Goal: Information Seeking & Learning: Learn about a topic

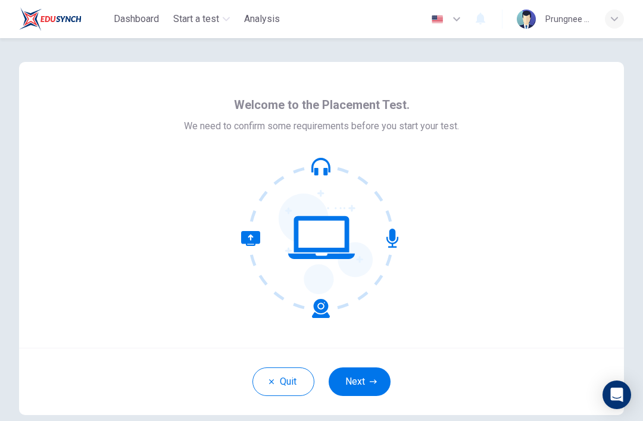
click at [365, 378] on button "Next" at bounding box center [360, 382] width 62 height 29
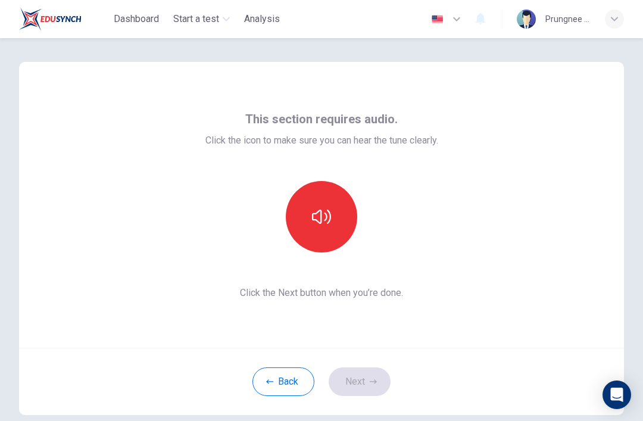
click at [333, 227] on button "button" at bounding box center [321, 216] width 71 height 71
click at [372, 388] on button "Next" at bounding box center [360, 382] width 62 height 29
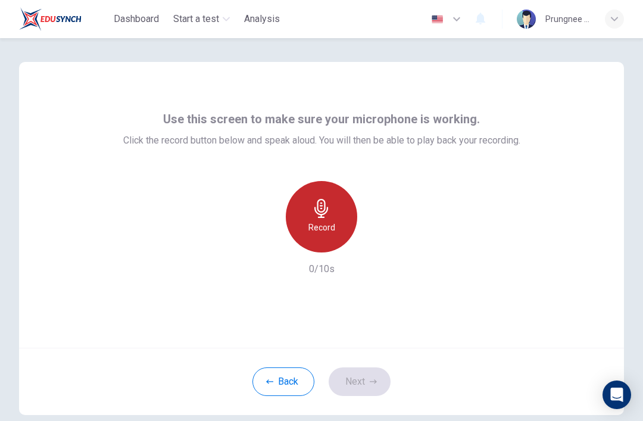
click at [333, 223] on h6 "Record" at bounding box center [322, 227] width 27 height 14
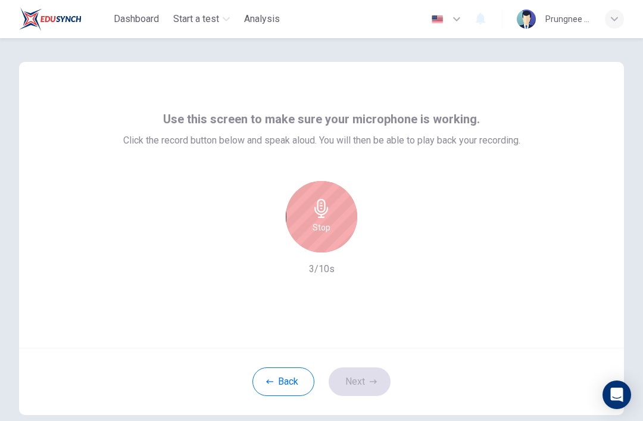
click at [334, 216] on div "Stop" at bounding box center [321, 216] width 71 height 71
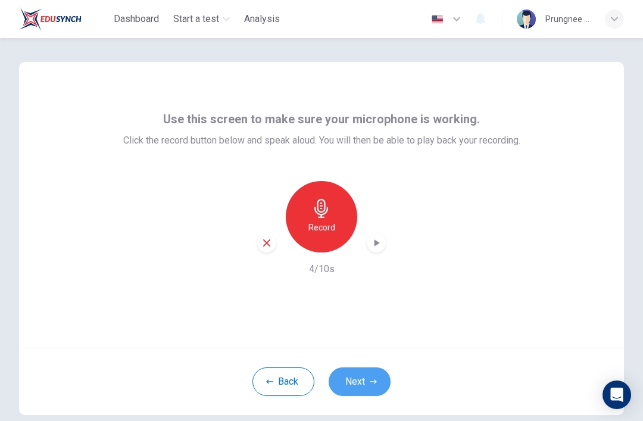
click at [364, 383] on button "Next" at bounding box center [360, 382] width 62 height 29
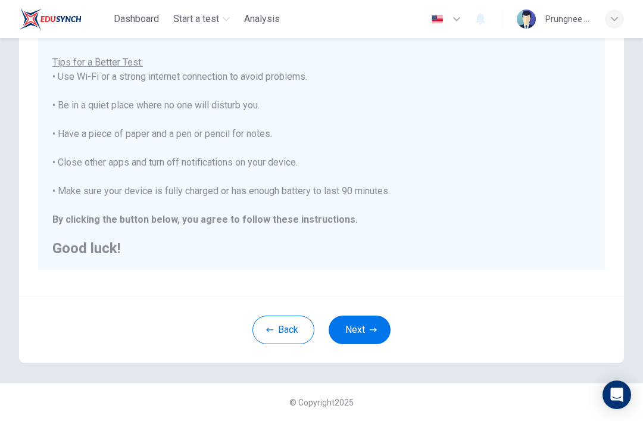
scroll to position [204, 0]
click at [362, 320] on button "Next" at bounding box center [360, 330] width 62 height 29
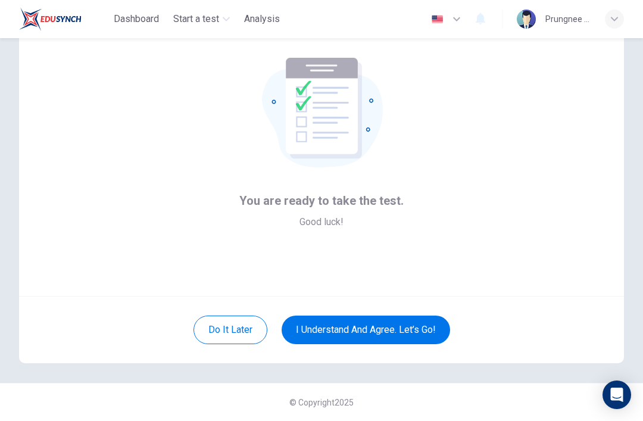
scroll to position [52, 0]
click at [389, 328] on button "I understand and agree. Let’s go!" at bounding box center [366, 330] width 169 height 29
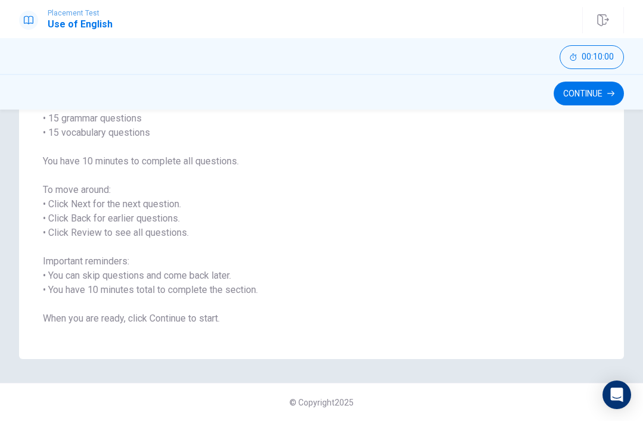
scroll to position [113, 0]
click at [605, 88] on button "Continue" at bounding box center [589, 94] width 70 height 24
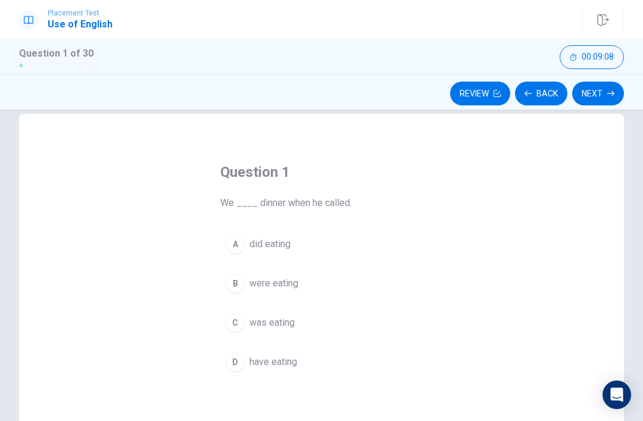
scroll to position [15, 0]
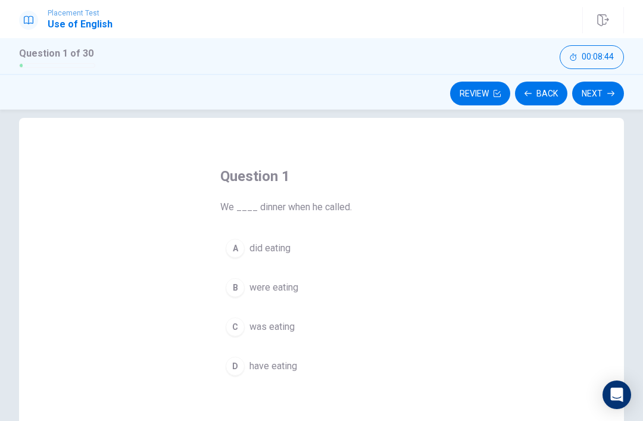
click at [255, 286] on span "were eating" at bounding box center [274, 288] width 49 height 14
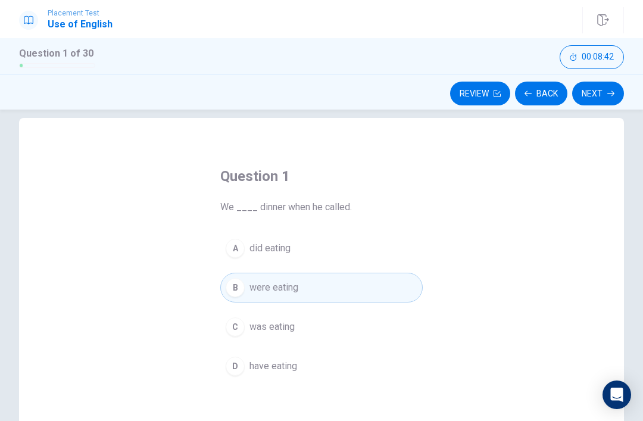
click at [601, 96] on button "Next" at bounding box center [598, 94] width 52 height 24
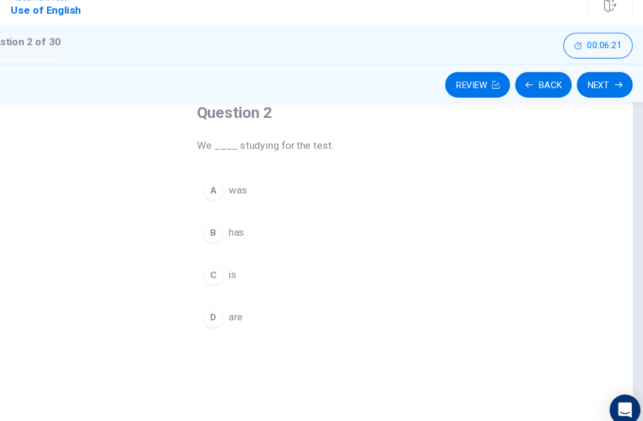
scroll to position [70, 0]
click at [250, 265] on span "is" at bounding box center [254, 272] width 8 height 14
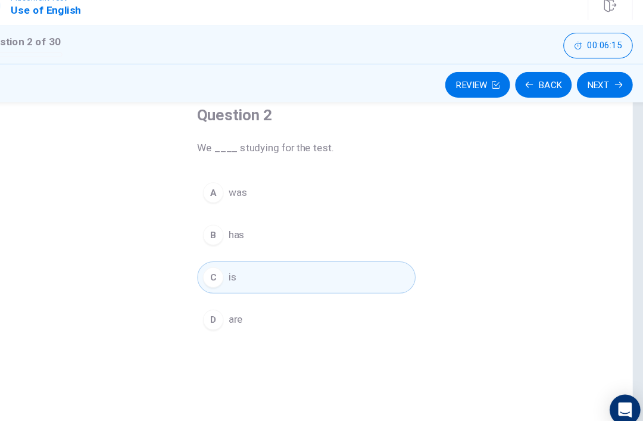
click at [572, 83] on button "Next" at bounding box center [598, 94] width 52 height 24
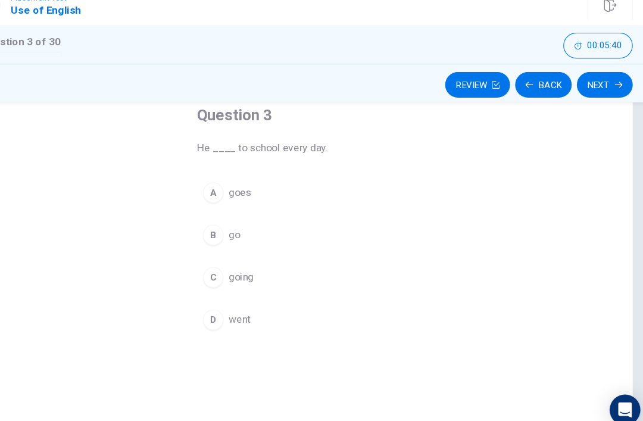
click at [220, 220] on button "B go" at bounding box center [321, 233] width 203 height 30
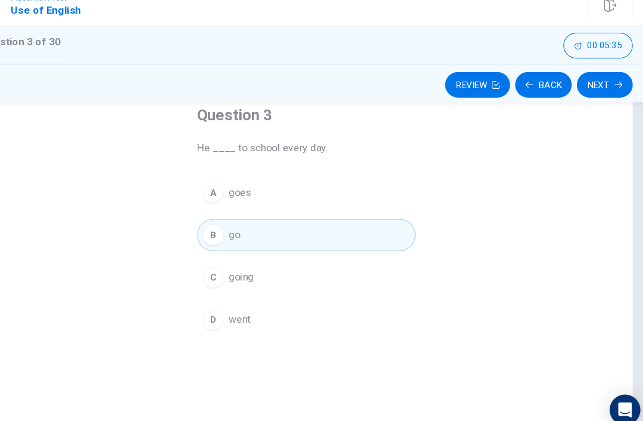
click at [572, 82] on button "Next" at bounding box center [598, 94] width 52 height 24
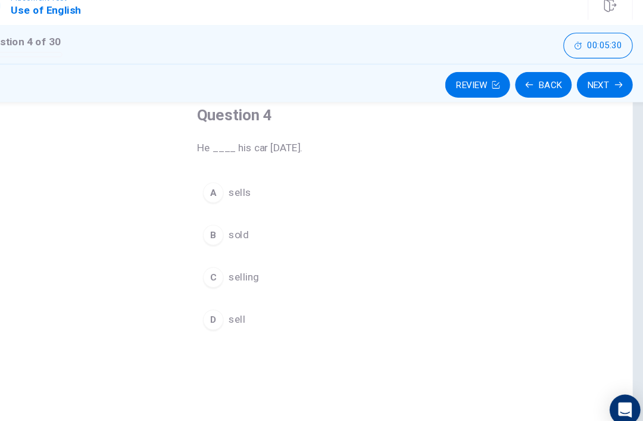
click at [542, 97] on div "Question 4 He ____ his car [DATE]. A sells B sold C selling D sell" at bounding box center [321, 270] width 605 height 414
click at [541, 97] on div "Question 4 He ____ his car [DATE]. A sells B sold C selling D sell" at bounding box center [321, 270] width 605 height 414
click at [220, 179] on button "A sells" at bounding box center [321, 194] width 203 height 30
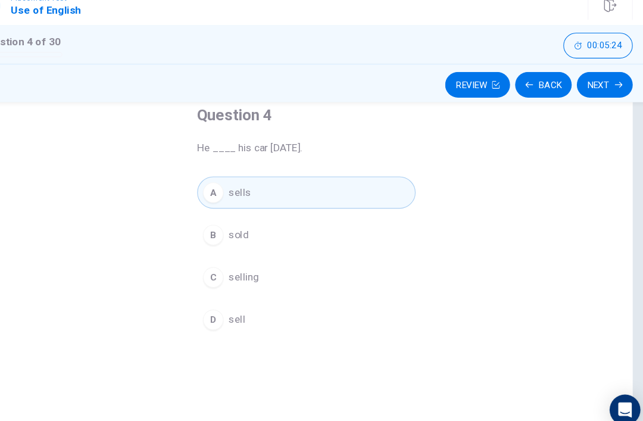
click at [572, 82] on button "Next" at bounding box center [598, 94] width 52 height 24
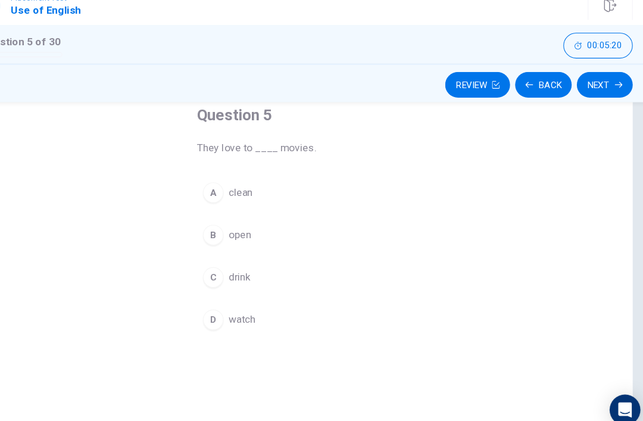
click at [250, 226] on span "open" at bounding box center [260, 233] width 21 height 14
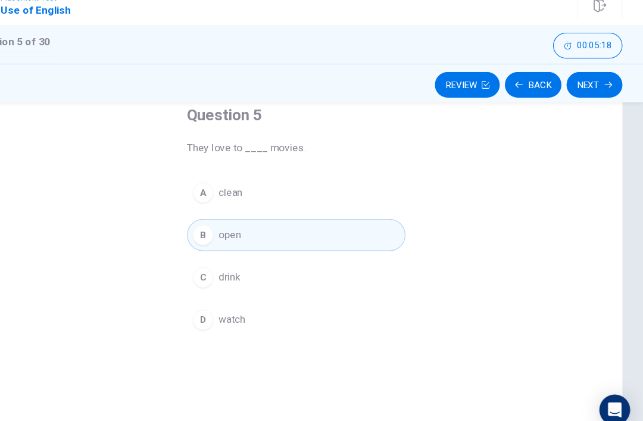
scroll to position [0, 0]
click at [250, 265] on span "drink" at bounding box center [260, 272] width 20 height 14
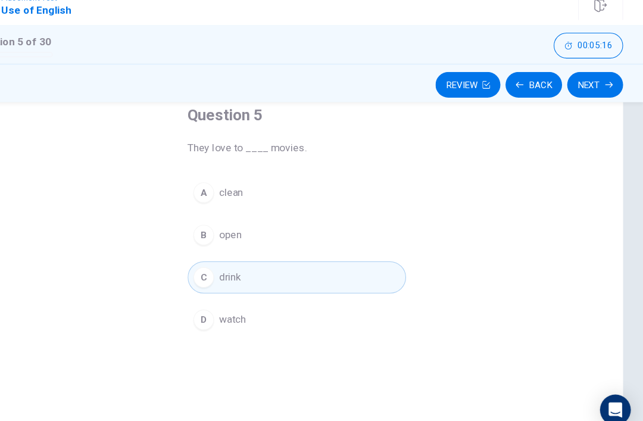
click at [572, 86] on button "Next" at bounding box center [598, 94] width 52 height 24
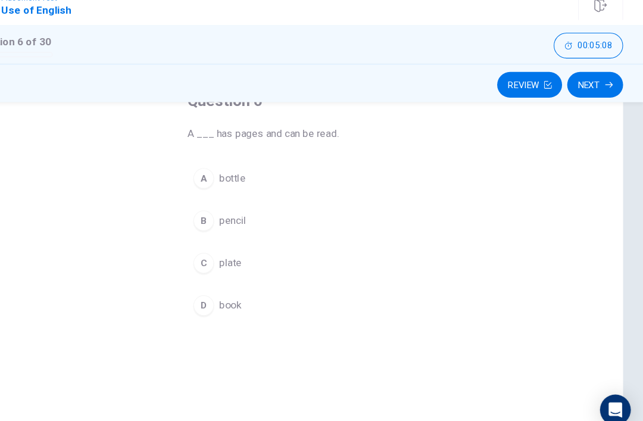
scroll to position [80, 0]
click at [220, 217] on button "B pencil" at bounding box center [321, 223] width 203 height 30
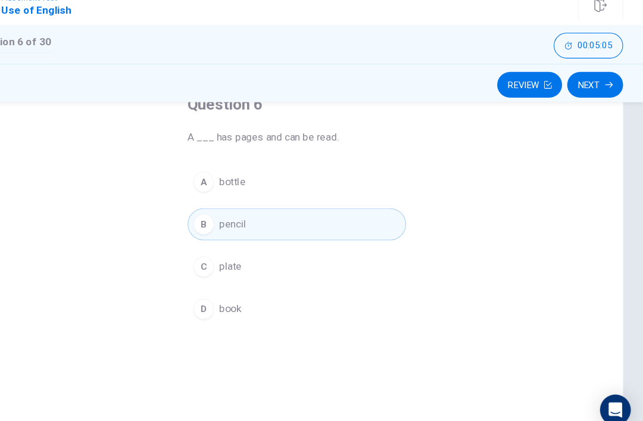
click at [572, 87] on button "Next" at bounding box center [598, 94] width 52 height 24
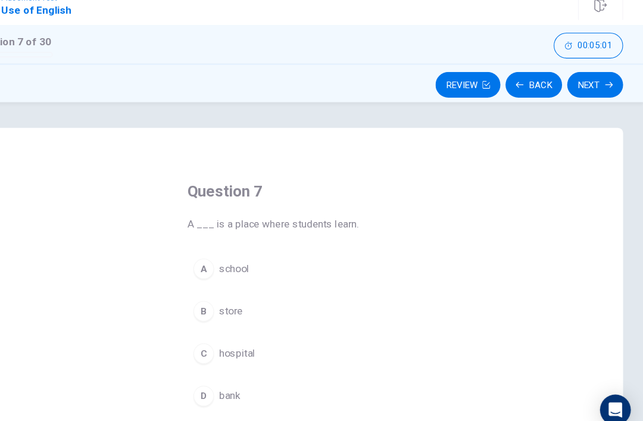
scroll to position [0, 0]
click at [226, 310] on div "A school B store C hospital D bank" at bounding box center [321, 323] width 203 height 148
click at [572, 85] on button "Next" at bounding box center [598, 94] width 52 height 24
click at [250, 296] on span "glasses" at bounding box center [267, 303] width 34 height 14
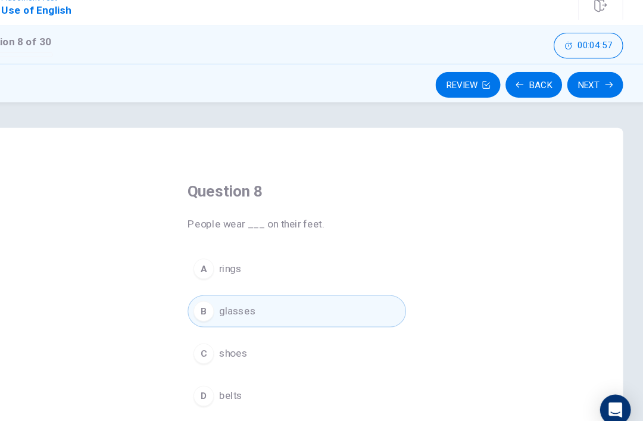
click at [572, 87] on button "Next" at bounding box center [598, 94] width 52 height 24
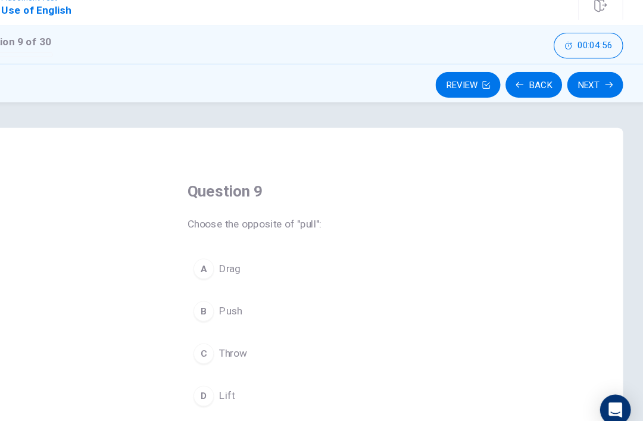
click at [250, 296] on span "Push" at bounding box center [260, 303] width 21 height 14
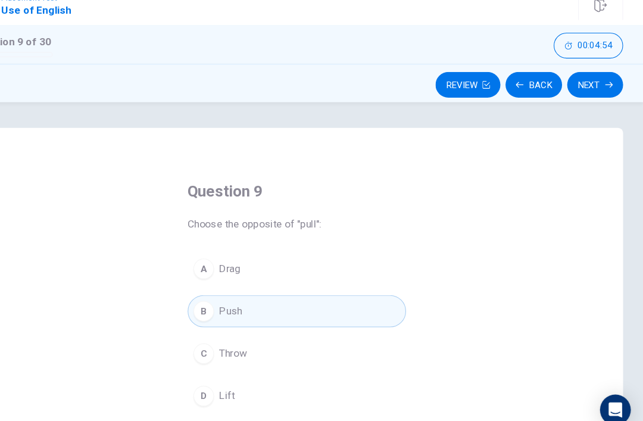
click at [222, 249] on button "A Drag" at bounding box center [321, 264] width 203 height 30
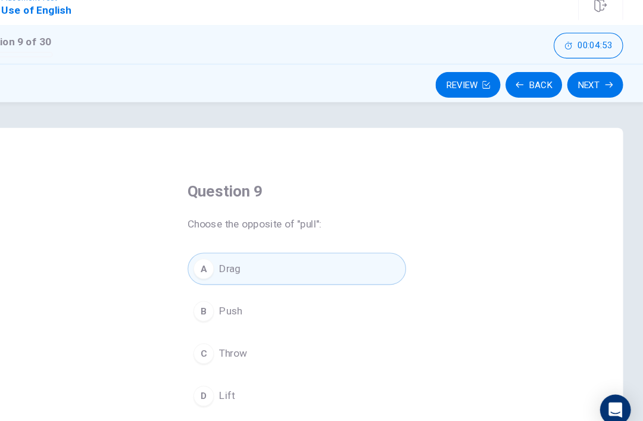
click at [572, 82] on button "Next" at bounding box center [598, 94] width 52 height 24
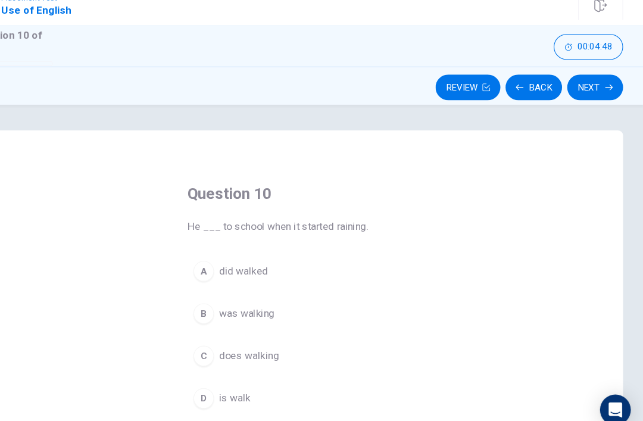
click at [306, 218] on span "He ___ to school when it started raining." at bounding box center [321, 225] width 203 height 14
click at [250, 298] on span "was walking" at bounding box center [275, 305] width 51 height 14
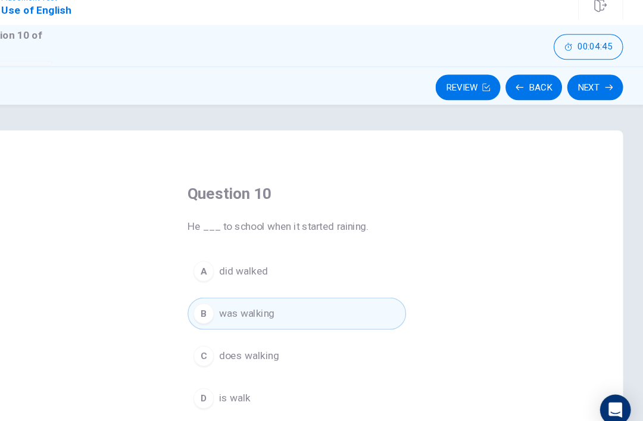
click at [572, 84] on button "Next" at bounding box center [598, 96] width 52 height 24
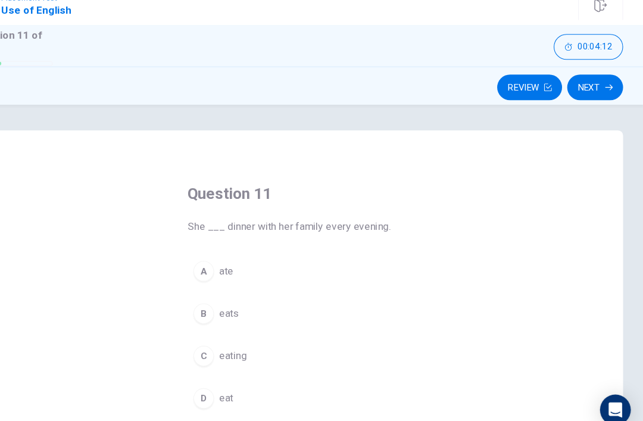
click at [226, 296] on div "B" at bounding box center [235, 305] width 19 height 19
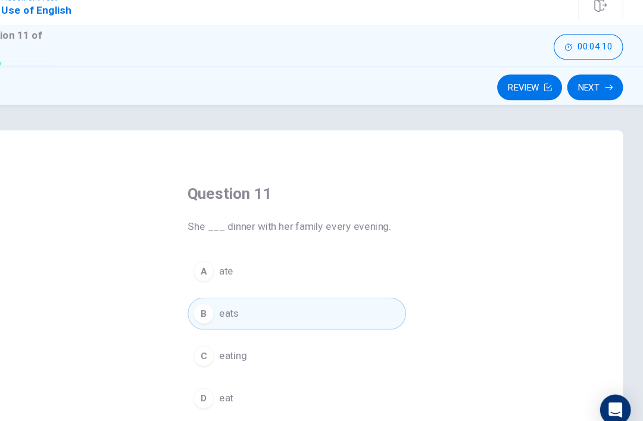
click at [572, 87] on button "Next" at bounding box center [598, 96] width 52 height 24
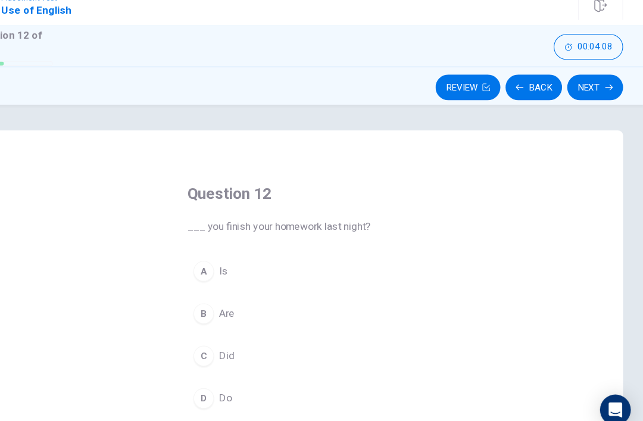
click at [250, 338] on span "Did" at bounding box center [257, 345] width 14 height 14
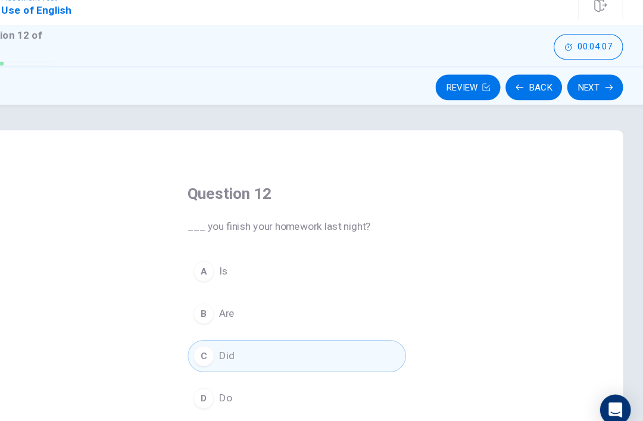
click at [572, 90] on button "Next" at bounding box center [598, 96] width 52 height 24
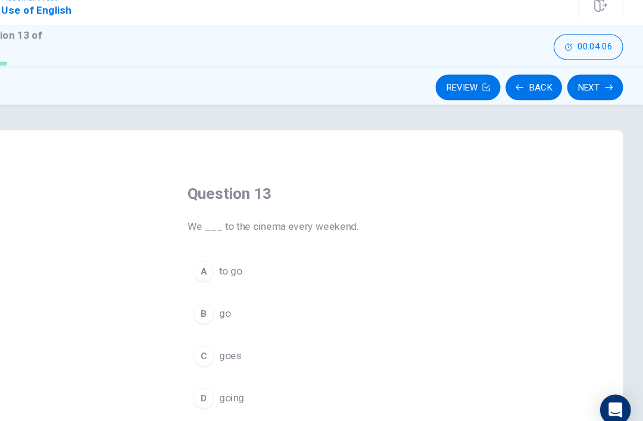
click at [250, 377] on span "going" at bounding box center [261, 384] width 23 height 14
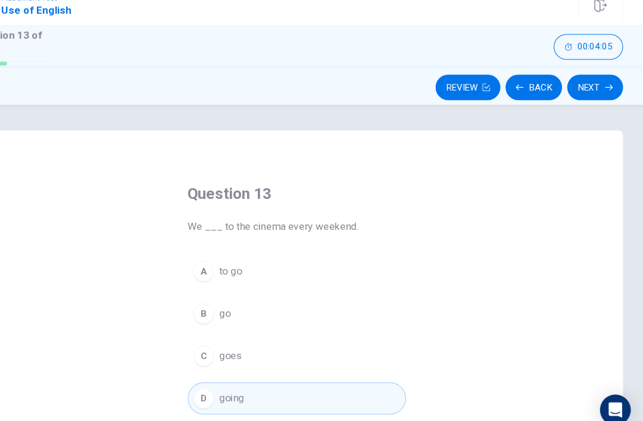
click at [572, 84] on button "Next" at bounding box center [598, 96] width 52 height 24
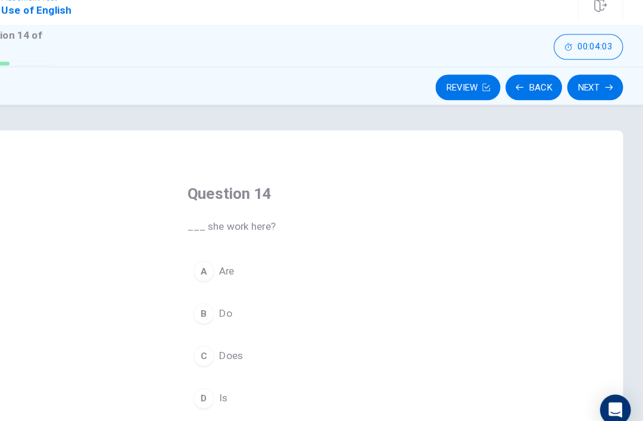
click at [241, 217] on div "Question 14 ___ she work here? A Are B Do C Does D Is" at bounding box center [322, 292] width 250 height 253
click at [220, 251] on button "A Are" at bounding box center [321, 266] width 203 height 30
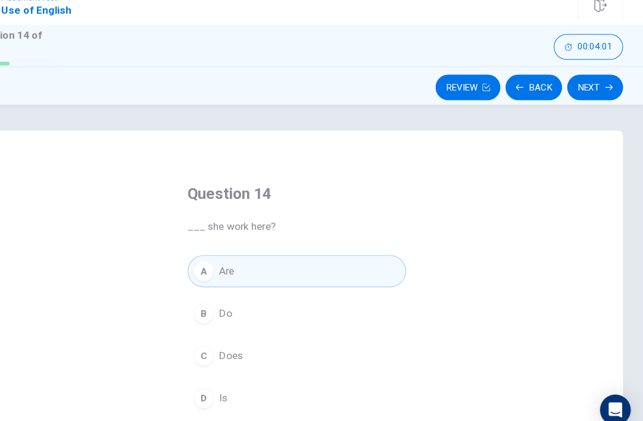
click at [572, 84] on button "Next" at bounding box center [598, 96] width 52 height 24
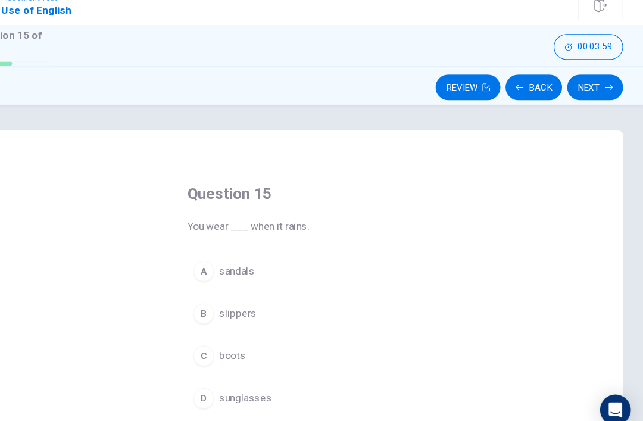
click at [250, 298] on span "slippers" at bounding box center [267, 305] width 35 height 14
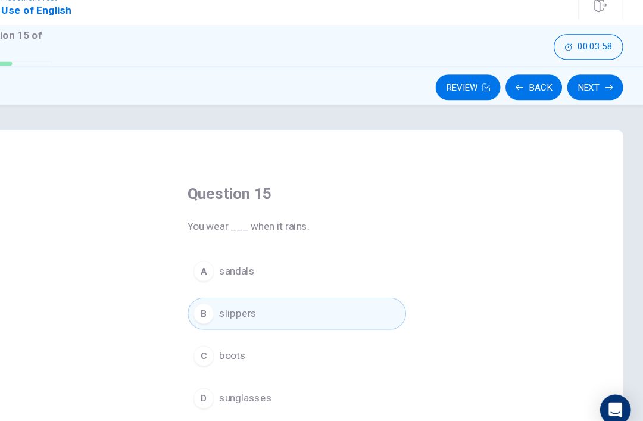
click at [572, 84] on button "Next" at bounding box center [598, 96] width 52 height 24
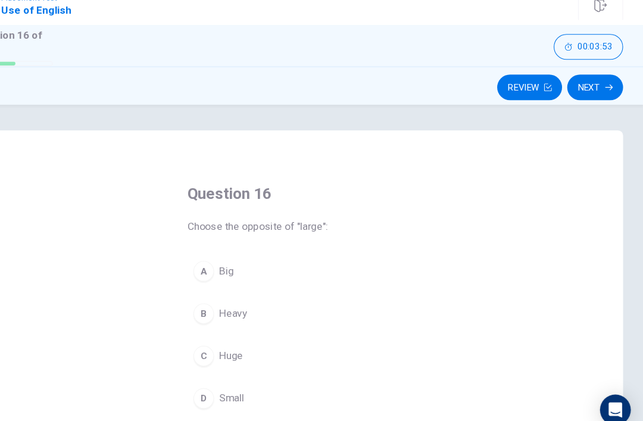
click at [250, 338] on span "Huge" at bounding box center [261, 345] width 22 height 14
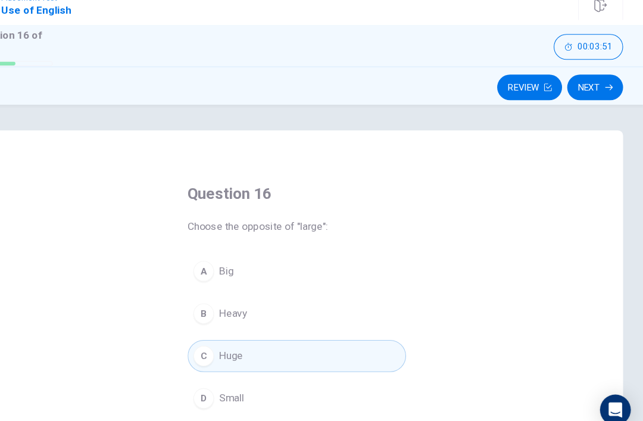
click at [572, 84] on button "Next" at bounding box center [598, 96] width 52 height 24
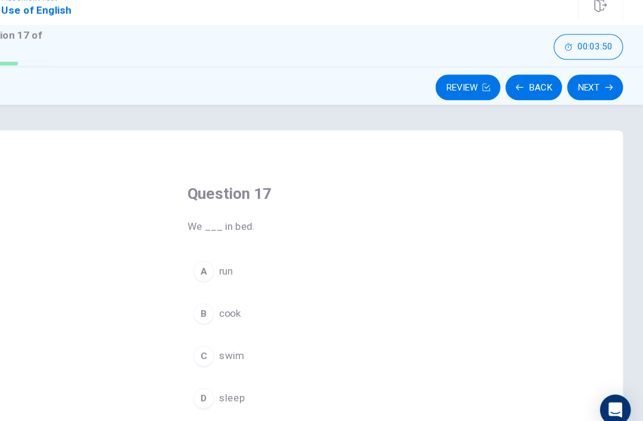
click at [250, 377] on span "sleep" at bounding box center [262, 384] width 24 height 14
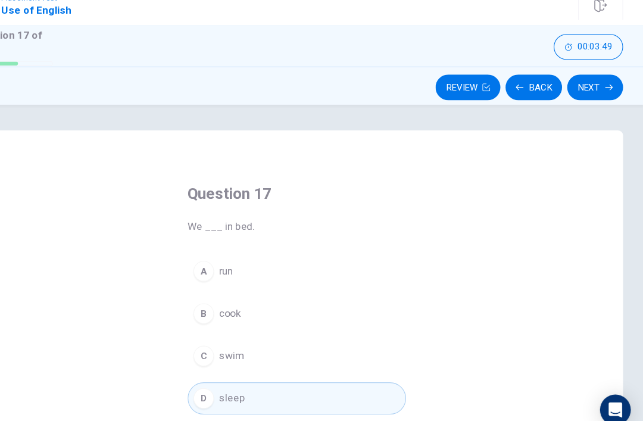
click at [572, 84] on button "Next" at bounding box center [598, 96] width 52 height 24
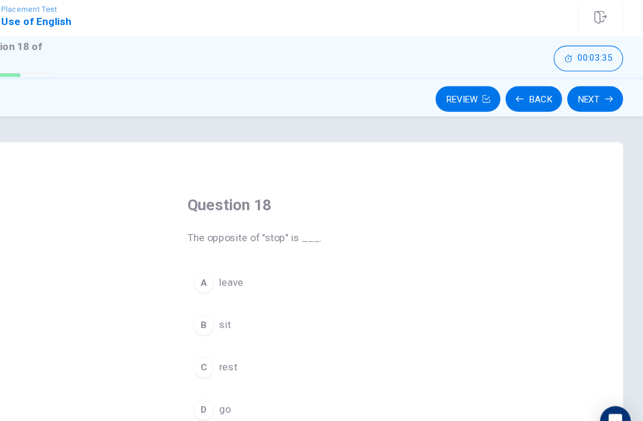
click at [220, 251] on button "A leave" at bounding box center [321, 266] width 203 height 30
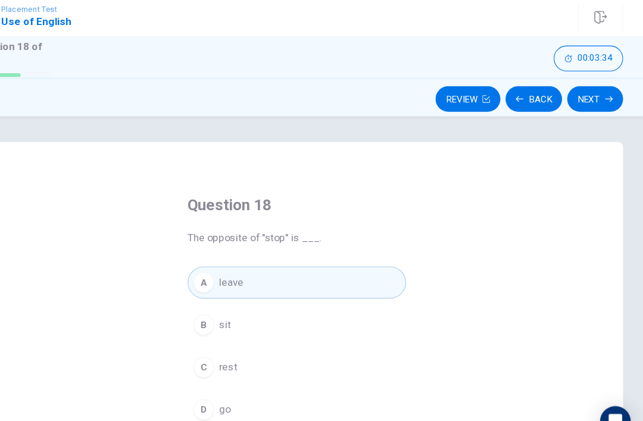
click at [572, 94] on button "Next" at bounding box center [598, 96] width 52 height 24
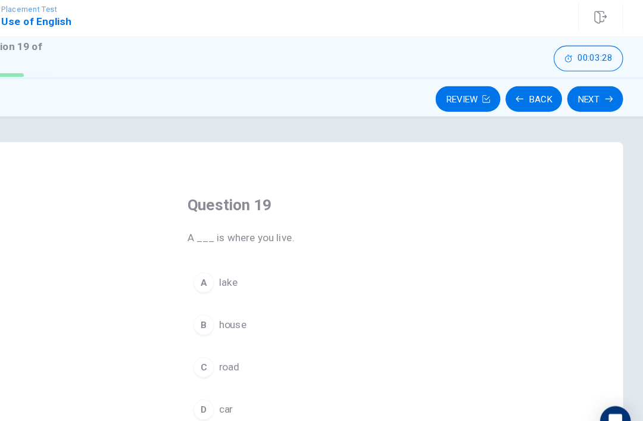
click at [220, 257] on button "A lake" at bounding box center [321, 266] width 203 height 30
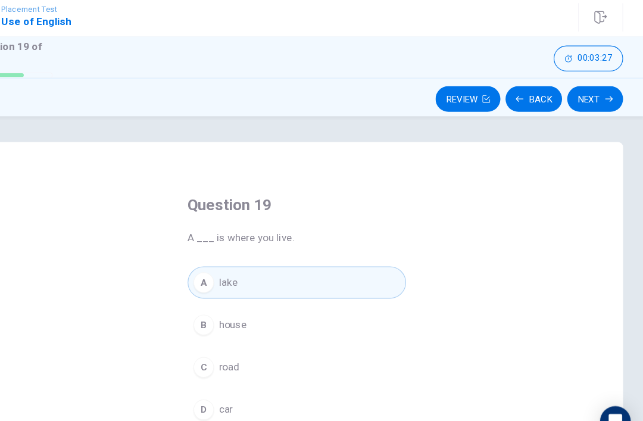
click at [250, 298] on span "house" at bounding box center [263, 305] width 26 height 14
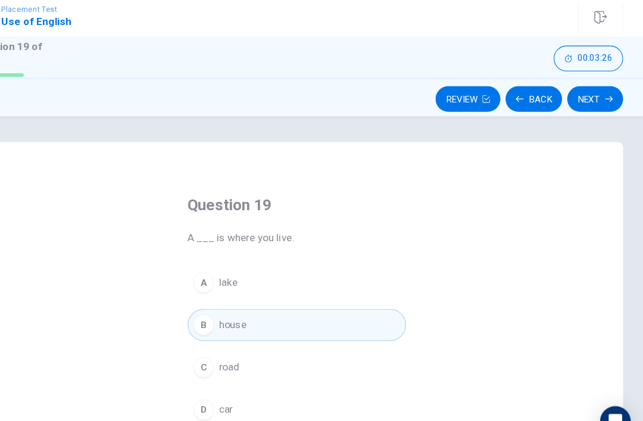
click at [220, 270] on button "A lake" at bounding box center [321, 266] width 203 height 30
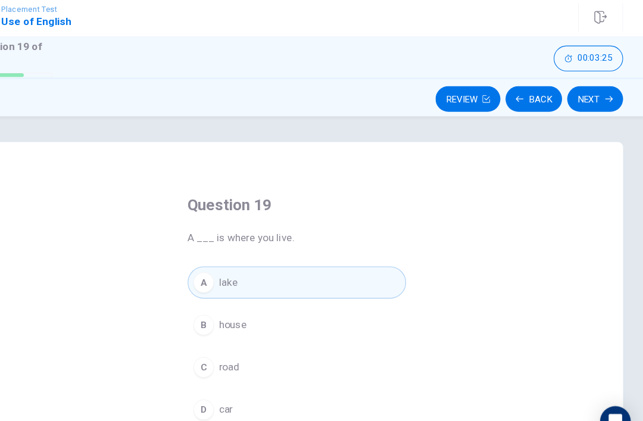
click at [572, 87] on button "Next" at bounding box center [598, 96] width 52 height 24
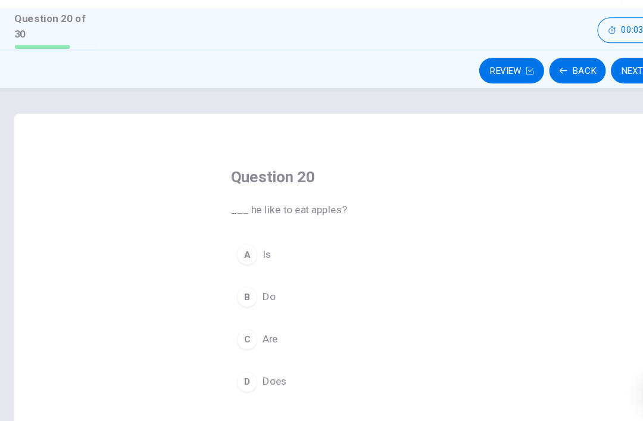
click at [226, 296] on div "B" at bounding box center [235, 305] width 19 height 19
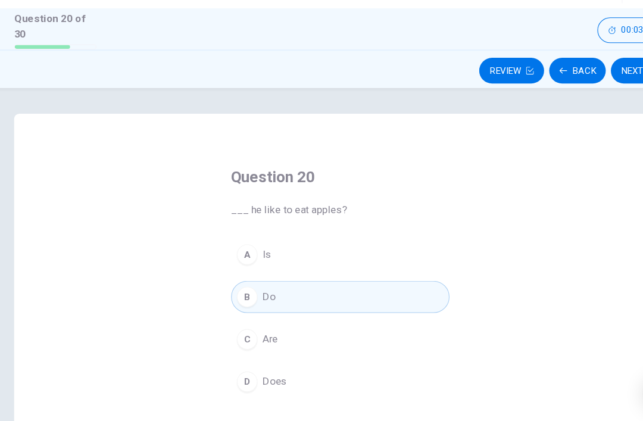
click at [578, 112] on div "Question 20 ___ he like to eat apples? A Is B Do C Are D Does © Copyright 2025" at bounding box center [321, 266] width 643 height 309
click at [593, 84] on button "Next" at bounding box center [598, 96] width 52 height 24
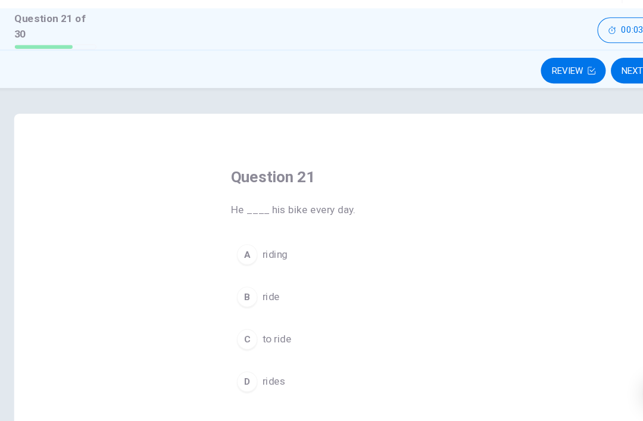
click at [260, 338] on span "to ride" at bounding box center [263, 345] width 27 height 14
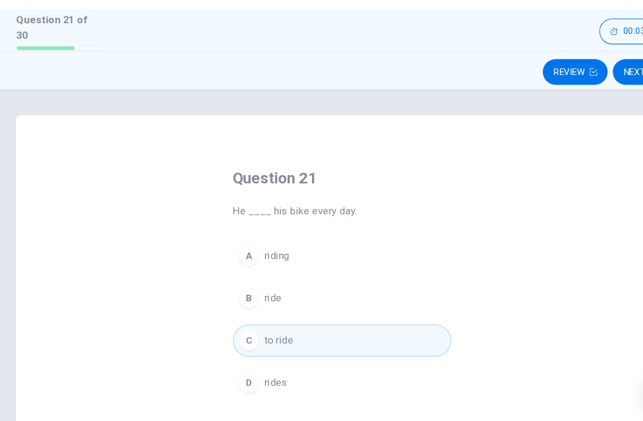
click at [590, 84] on button "Next" at bounding box center [598, 96] width 52 height 24
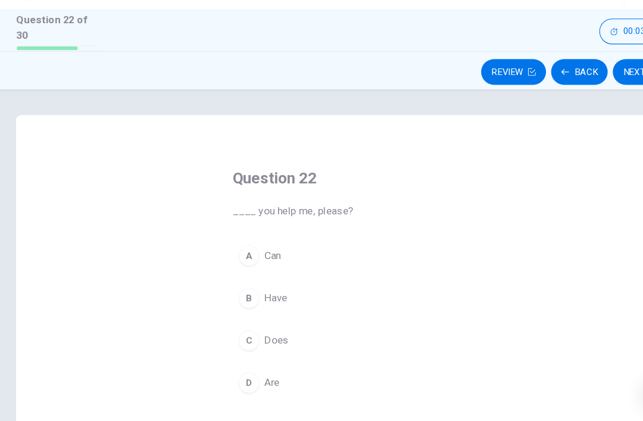
click at [256, 377] on span "Are" at bounding box center [257, 384] width 14 height 14
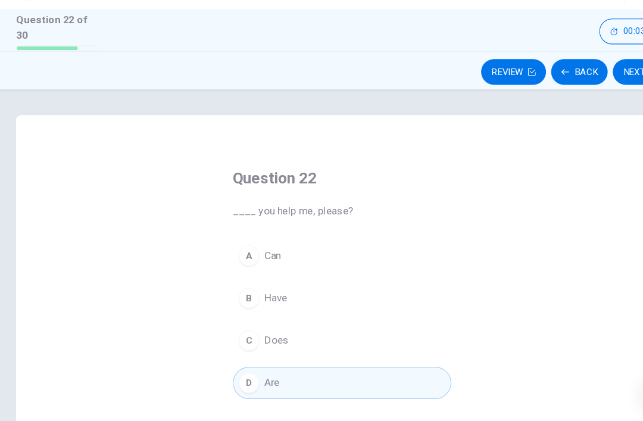
click at [572, 84] on button "Next" at bounding box center [598, 96] width 52 height 24
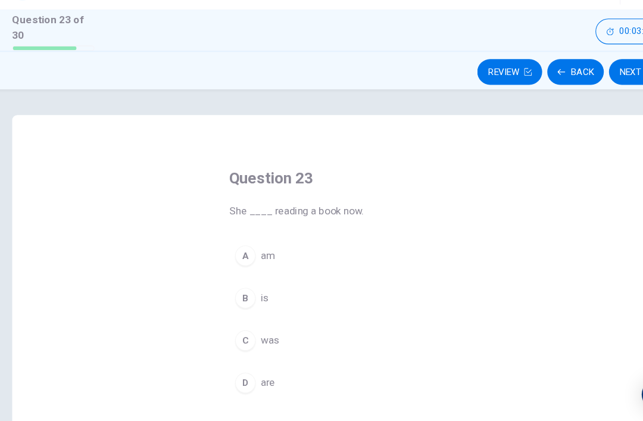
click at [250, 259] on span "am" at bounding box center [256, 266] width 13 height 14
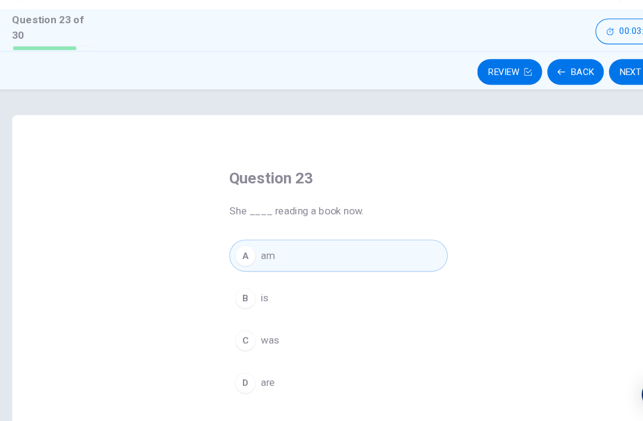
click at [578, 84] on button "Next" at bounding box center [598, 96] width 52 height 24
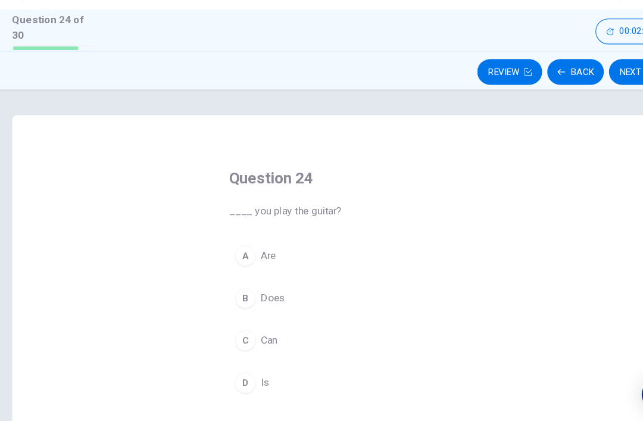
click at [231, 335] on div "C" at bounding box center [235, 344] width 19 height 19
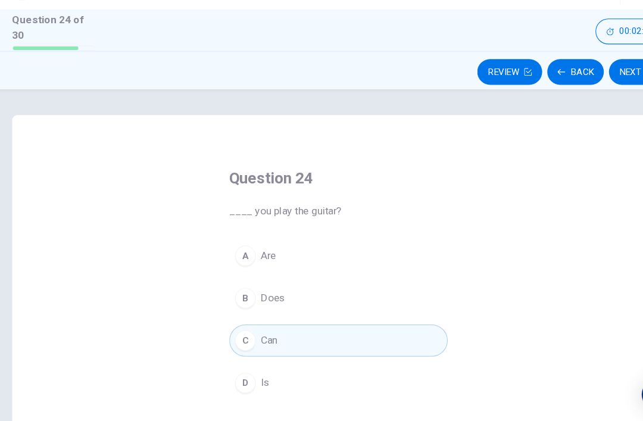
click at [575, 84] on button "Next" at bounding box center [598, 96] width 52 height 24
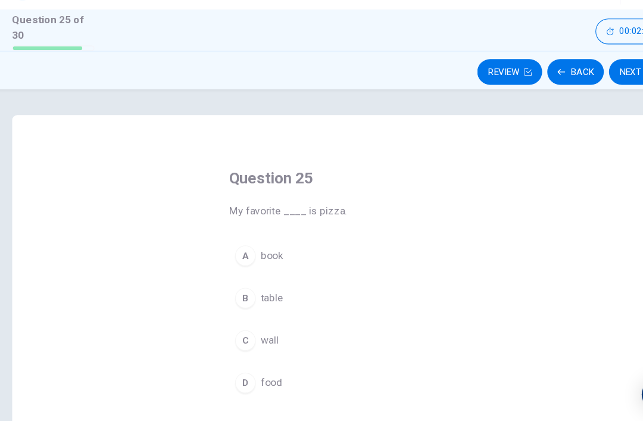
click at [250, 259] on span "book" at bounding box center [260, 266] width 21 height 14
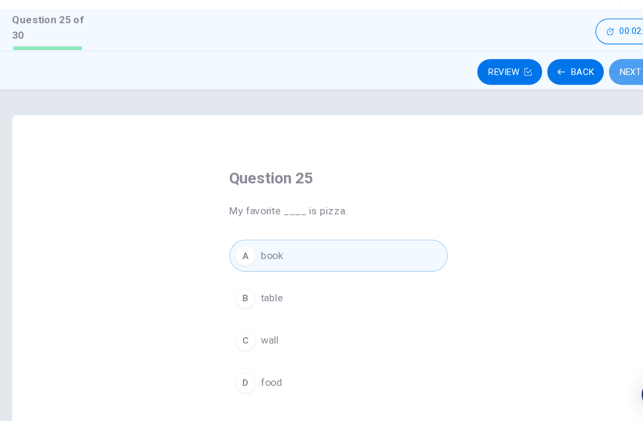
click at [575, 84] on button "Next" at bounding box center [598, 96] width 52 height 24
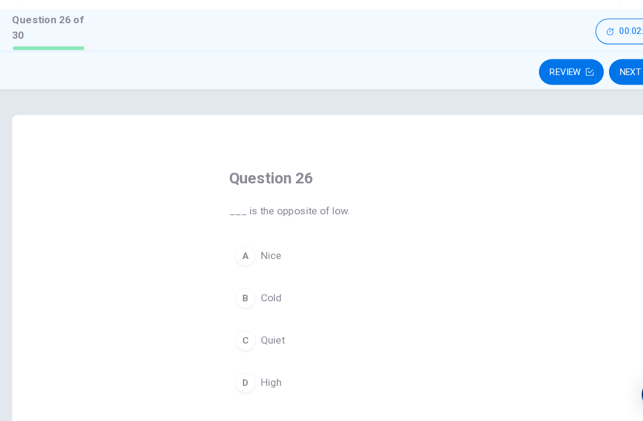
click at [236, 257] on div "A" at bounding box center [235, 266] width 19 height 19
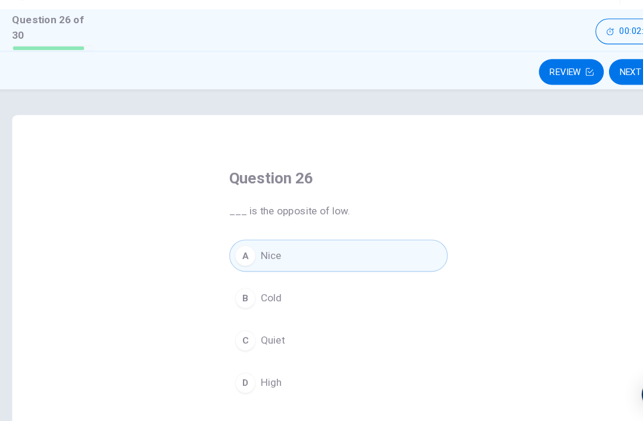
click at [589, 84] on button "Next" at bounding box center [598, 96] width 52 height 24
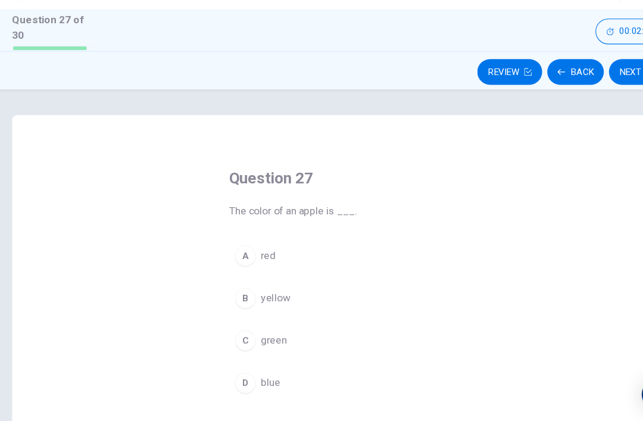
click at [250, 291] on button "B yellow" at bounding box center [321, 306] width 203 height 30
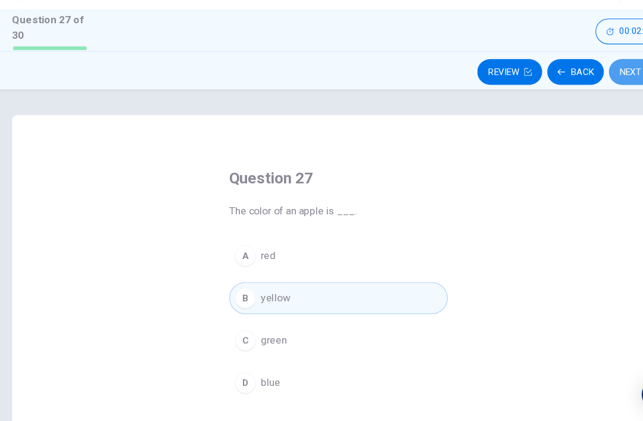
click at [580, 84] on button "Next" at bounding box center [598, 96] width 52 height 24
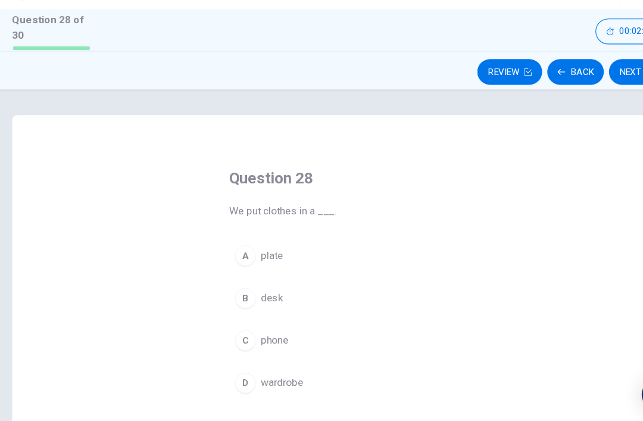
click at [232, 291] on button "B desk" at bounding box center [321, 306] width 203 height 30
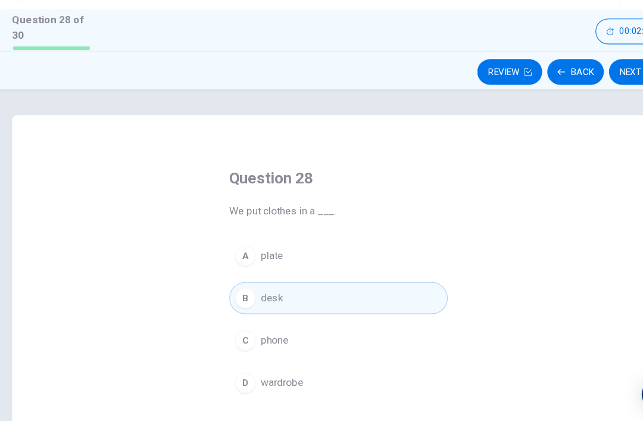
click at [231, 291] on button "B desk" at bounding box center [321, 306] width 203 height 30
click at [226, 296] on div "B" at bounding box center [235, 305] width 19 height 19
click at [595, 84] on button "Next" at bounding box center [598, 96] width 52 height 24
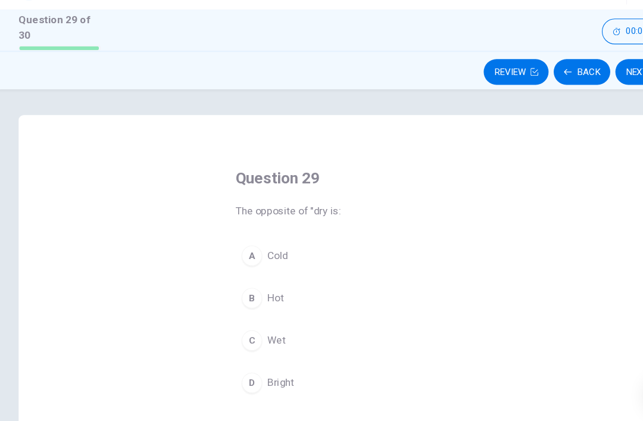
click at [257, 298] on span "Hot" at bounding box center [257, 305] width 15 height 14
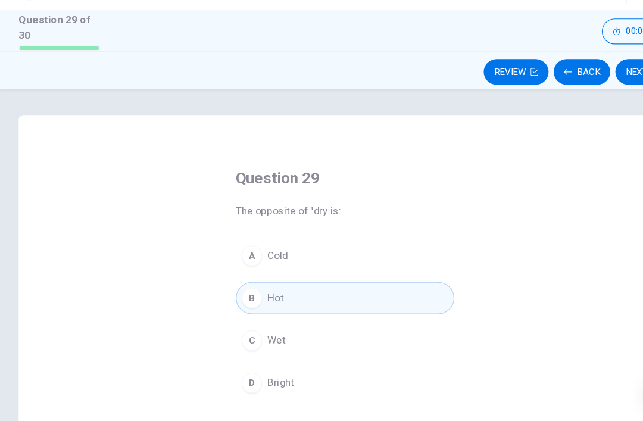
click at [248, 251] on button "A Cold" at bounding box center [321, 266] width 203 height 30
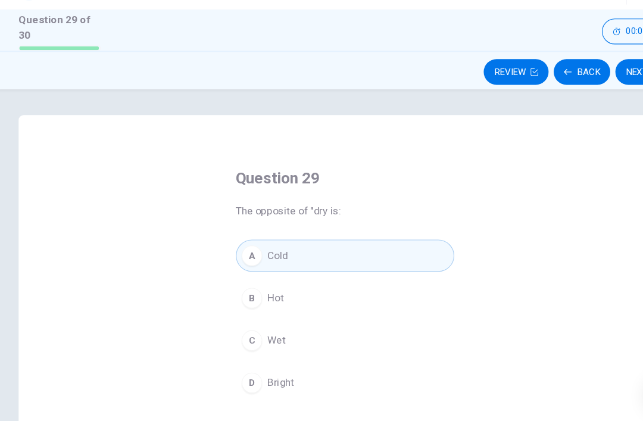
click at [258, 377] on span "Bright" at bounding box center [262, 384] width 24 height 14
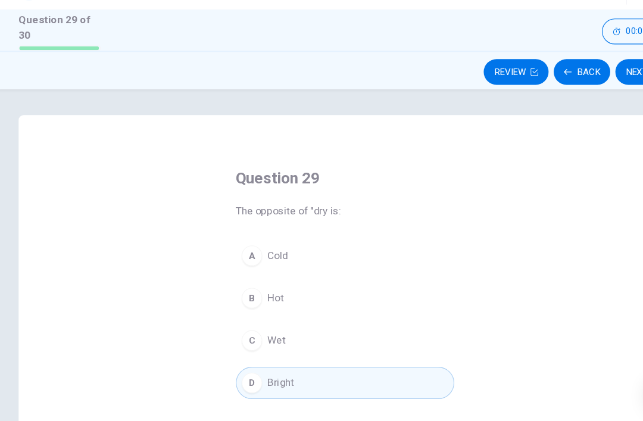
click at [259, 338] on span "Wet" at bounding box center [258, 345] width 17 height 14
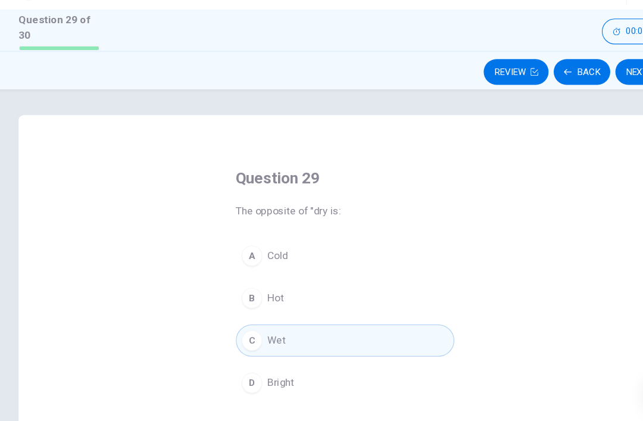
click at [261, 298] on span "Hot" at bounding box center [257, 305] width 15 height 14
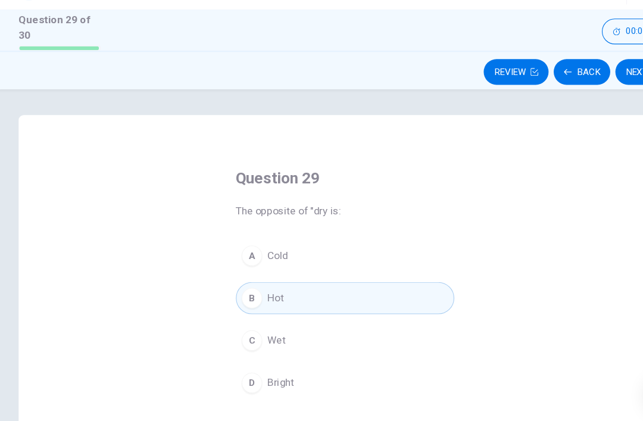
click at [255, 259] on span "Cold" at bounding box center [259, 266] width 19 height 14
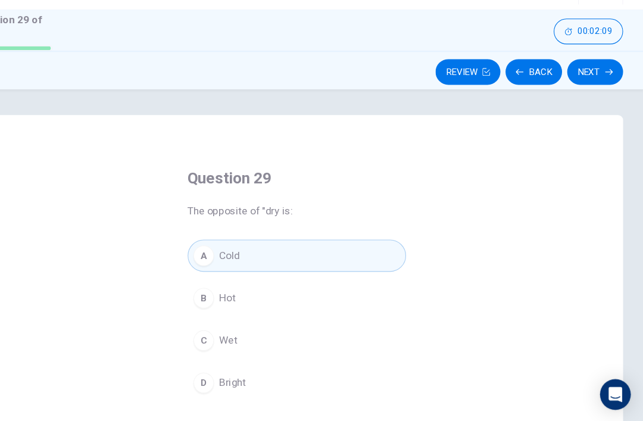
click at [572, 84] on button "Next" at bounding box center [598, 96] width 52 height 24
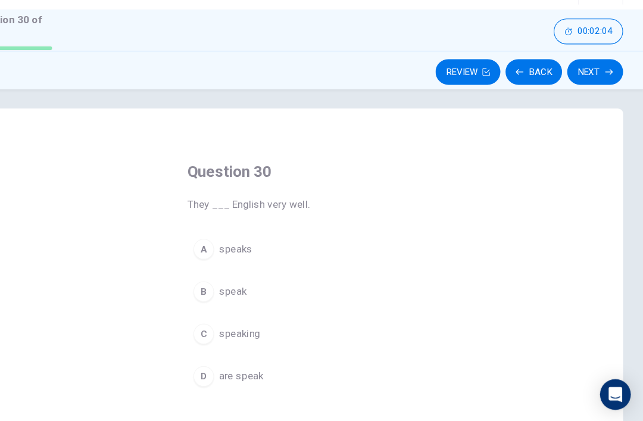
scroll to position [7, 0]
click at [231, 284] on button "B speak" at bounding box center [321, 299] width 203 height 30
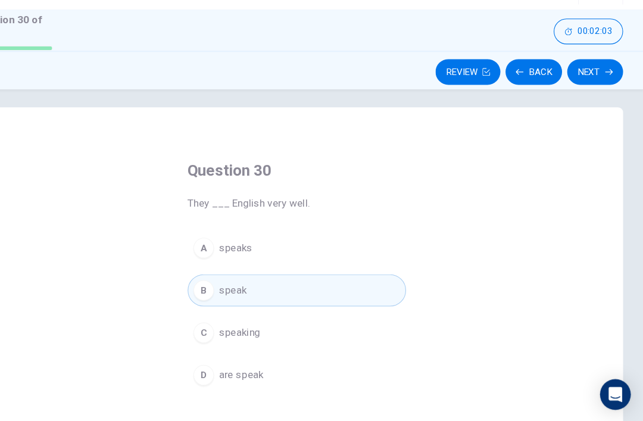
click at [572, 84] on button "Next" at bounding box center [598, 96] width 52 height 24
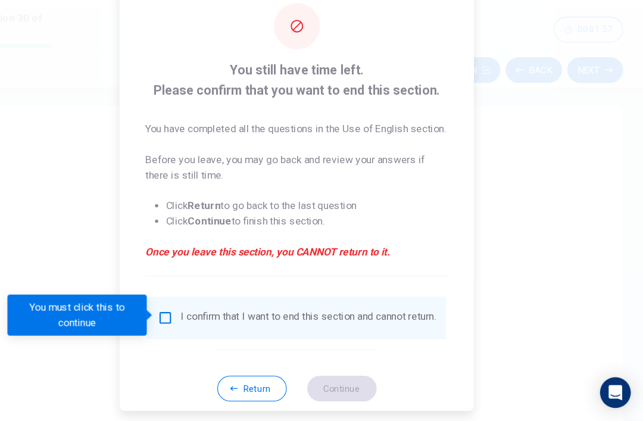
scroll to position [0, 0]
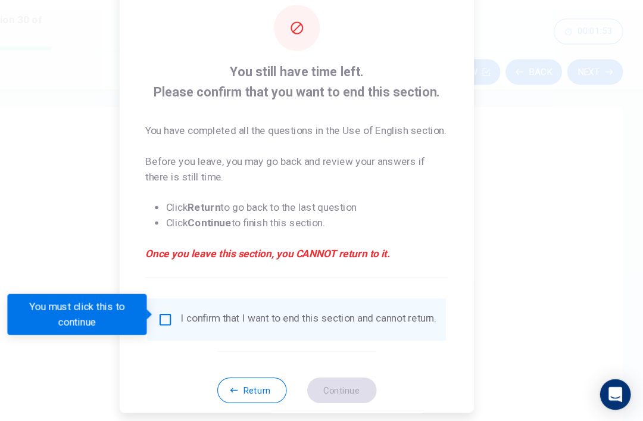
click at [193, 318] on input "You must click this to continue" at bounding box center [200, 325] width 14 height 14
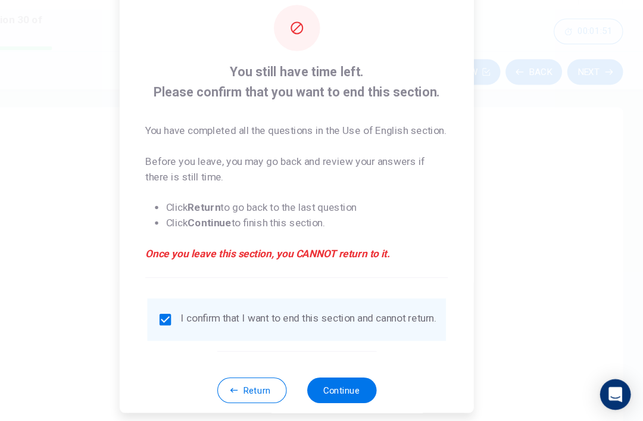
click at [331, 379] on button "Continue" at bounding box center [363, 391] width 64 height 24
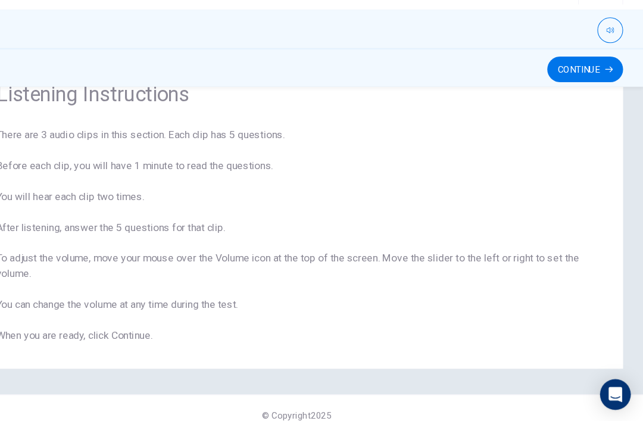
scroll to position [52, 0]
click at [554, 82] on button "Continue" at bounding box center [589, 94] width 70 height 24
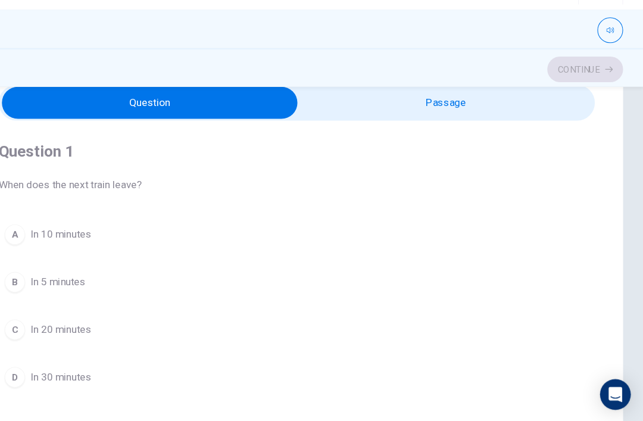
type input "0"
click at [466, 110] on input "checkbox" at bounding box center [185, 125] width 829 height 30
checkbox input "true"
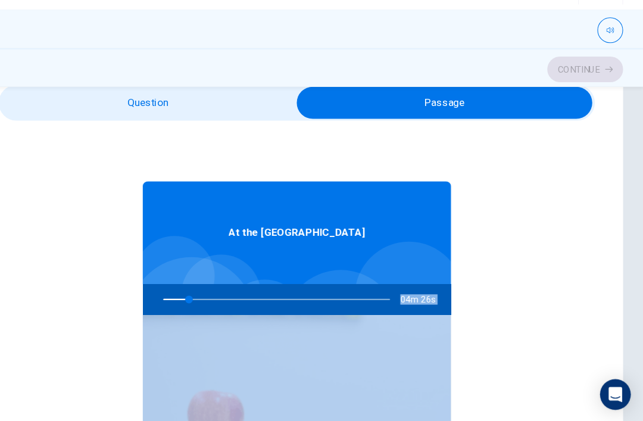
click at [226, 351] on img at bounding box center [322, 416] width 286 height 191
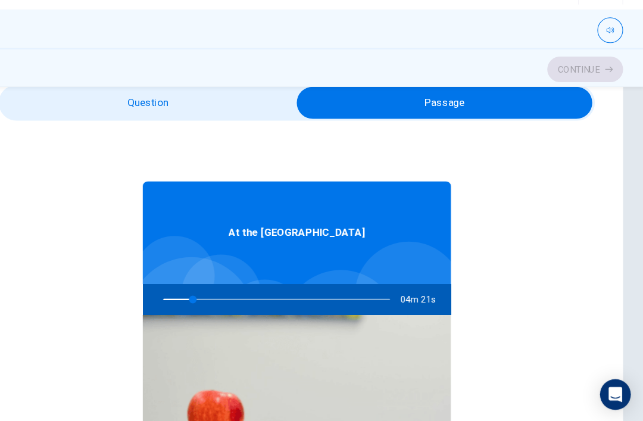
click at [185, 292] on div at bounding box center [300, 306] width 234 height 29
type input "24"
click at [174, 110] on input "checkbox" at bounding box center [458, 125] width 829 height 30
checkbox input "false"
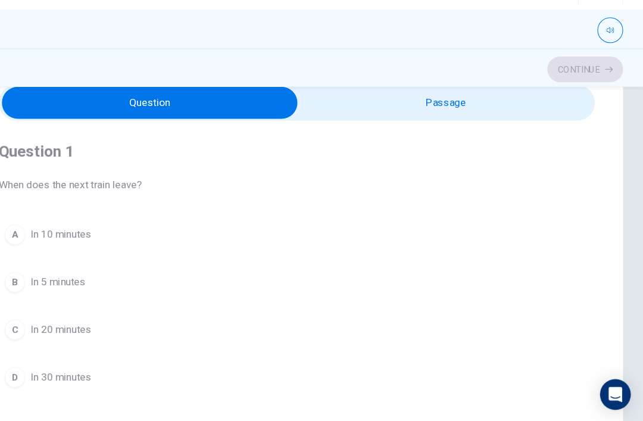
click at [483, 232] on button "A In 10 minutes" at bounding box center [321, 247] width 553 height 30
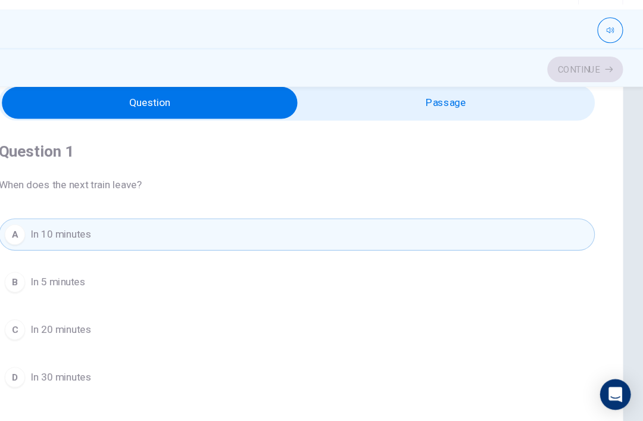
click at [480, 232] on button "A In 10 minutes" at bounding box center [321, 247] width 553 height 30
click at [484, 141] on div "Question 1 When does the next train leave? A In 10 minutes B In 5 minutes C In …" at bounding box center [321, 277] width 553 height 272
click at [466, 180] on div "Question 1 When does the next train leave? A In 10 minutes B In 5 minutes C In …" at bounding box center [321, 277] width 553 height 272
click at [479, 232] on button "A In 10 minutes" at bounding box center [321, 247] width 553 height 30
click at [477, 232] on button "A In 10 minutes" at bounding box center [321, 247] width 553 height 30
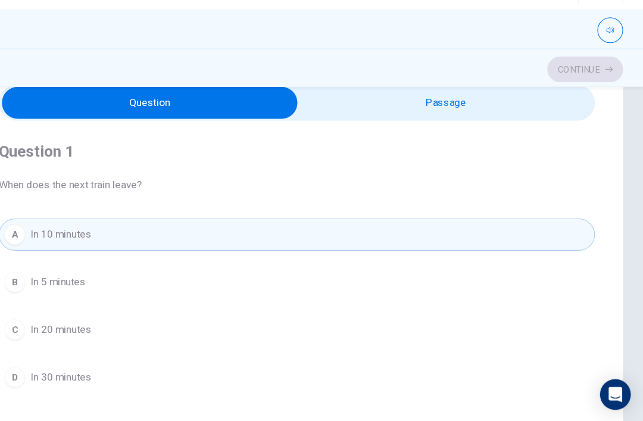
click at [477, 232] on button "A In 10 minutes" at bounding box center [321, 247] width 553 height 30
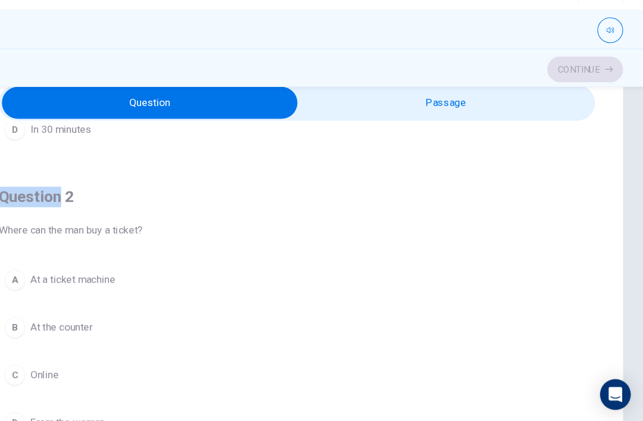
scroll to position [223, 0]
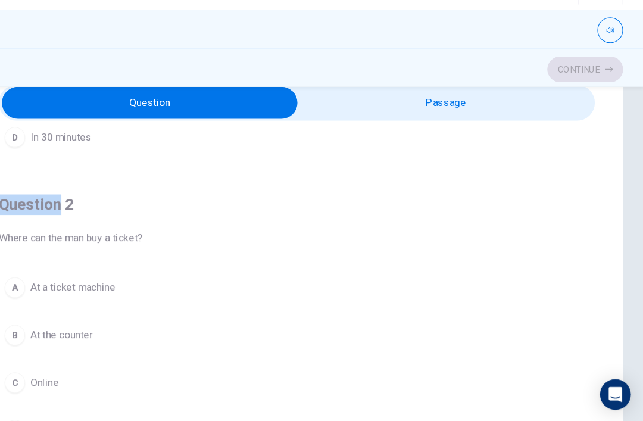
click at [198, 141] on button "D In 30 minutes" at bounding box center [321, 156] width 553 height 30
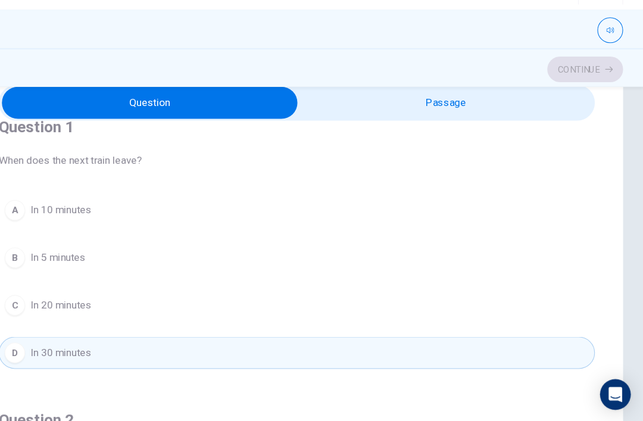
scroll to position [31, 0]
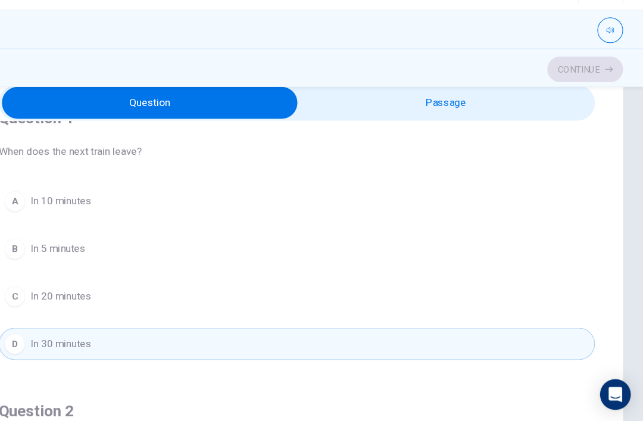
click at [155, 201] on button "A In 10 minutes" at bounding box center [321, 216] width 553 height 30
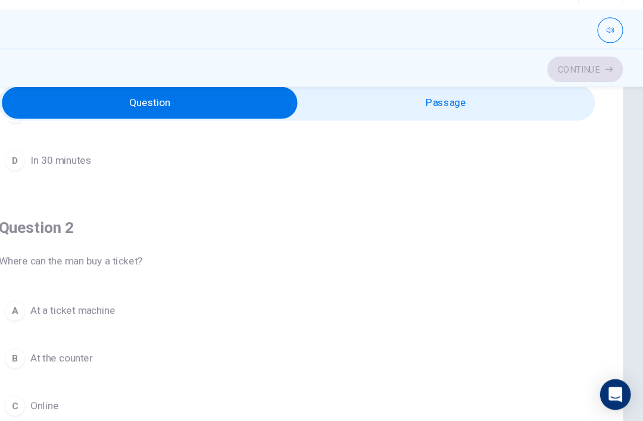
scroll to position [202, 0]
click at [76, 345] on button "B At the counter" at bounding box center [321, 360] width 553 height 30
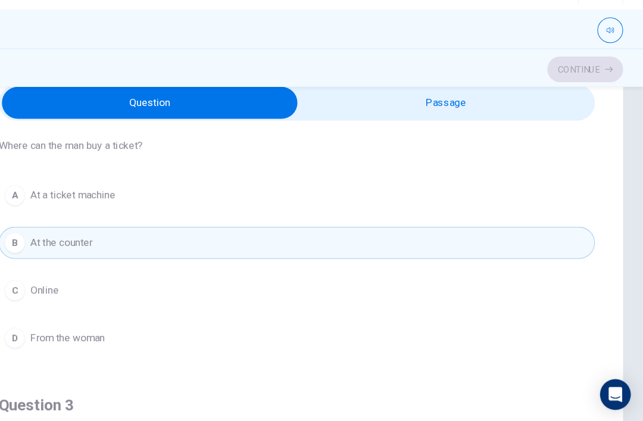
scroll to position [306, 0]
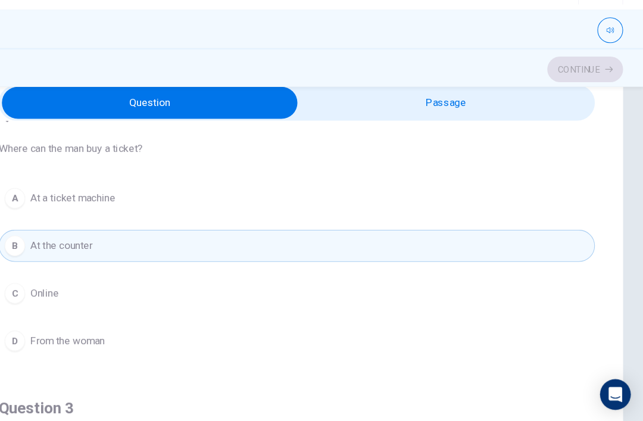
click at [80, 205] on span "At a ticket machine" at bounding box center [113, 212] width 79 height 14
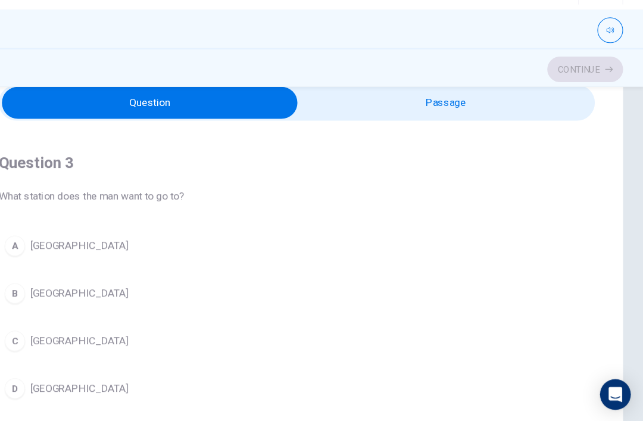
scroll to position [541, 0]
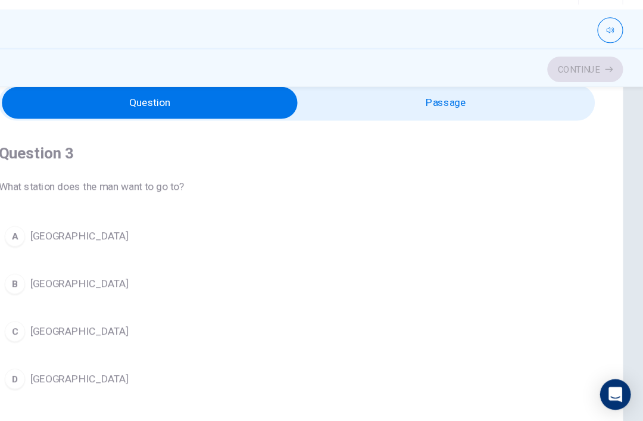
click at [56, 233] on button "A [GEOGRAPHIC_DATA]" at bounding box center [321, 248] width 553 height 30
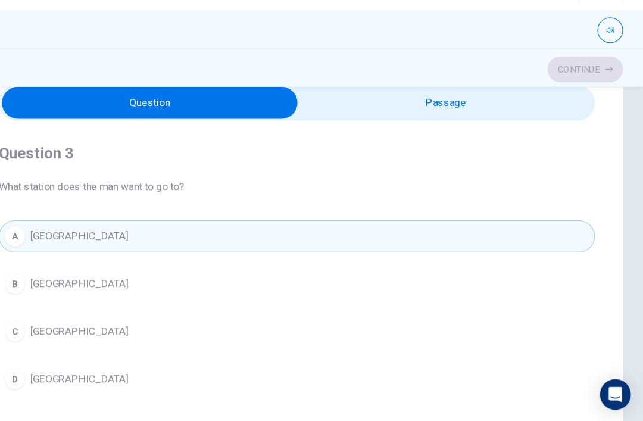
click at [64, 278] on button "[GEOGRAPHIC_DATA]" at bounding box center [321, 293] width 553 height 30
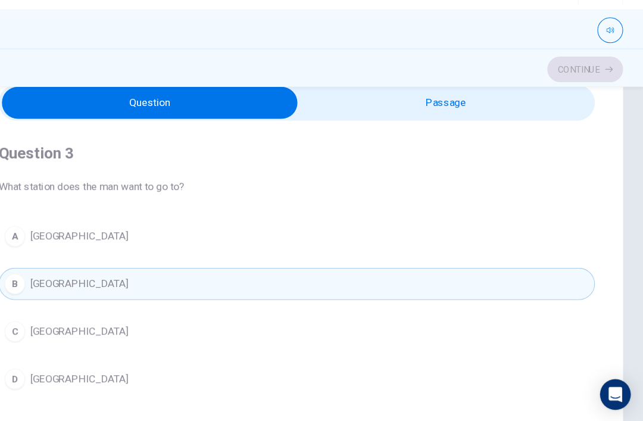
click at [74, 285] on span "[GEOGRAPHIC_DATA]" at bounding box center [119, 292] width 91 height 14
click at [94, 233] on button "A [GEOGRAPHIC_DATA]" at bounding box center [321, 248] width 553 height 30
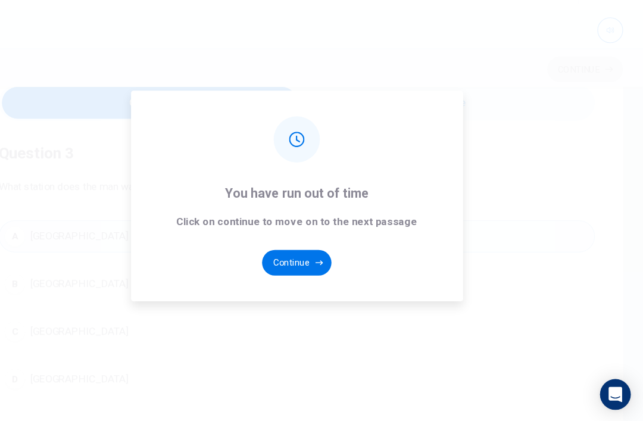
click at [289, 261] on button "Continue" at bounding box center [321, 273] width 64 height 24
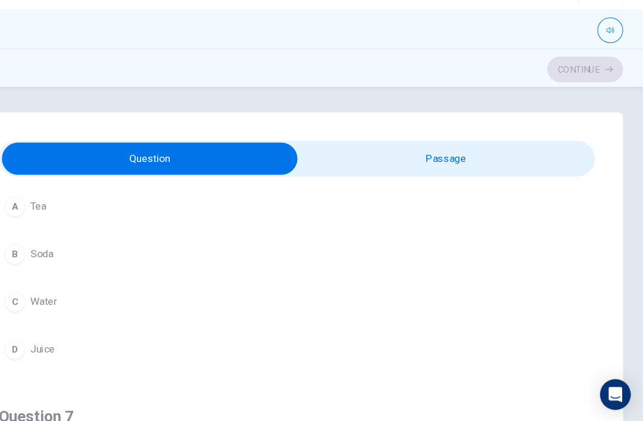
scroll to position [74, 0]
click at [45, 260] on div "A Tea B Soda C Water D Juice" at bounding box center [321, 290] width 553 height 162
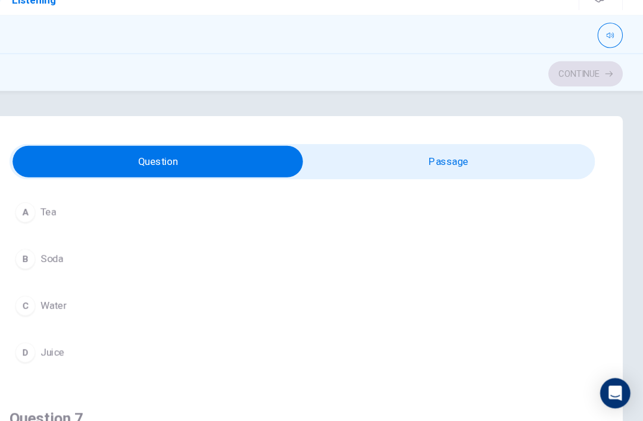
click at [63, 253] on button "B Soda" at bounding box center [321, 268] width 553 height 30
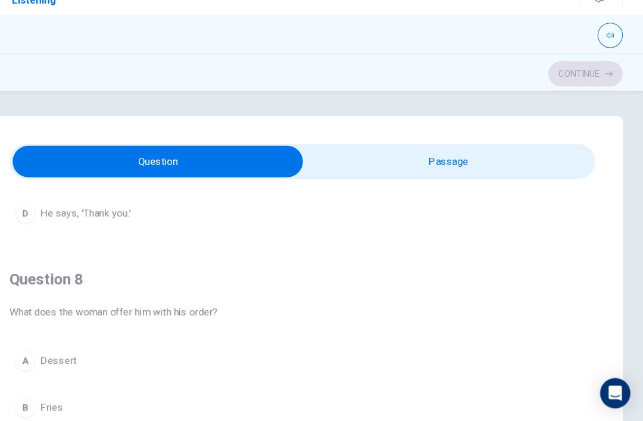
scroll to position [487, 0]
